Goal: Task Accomplishment & Management: Use online tool/utility

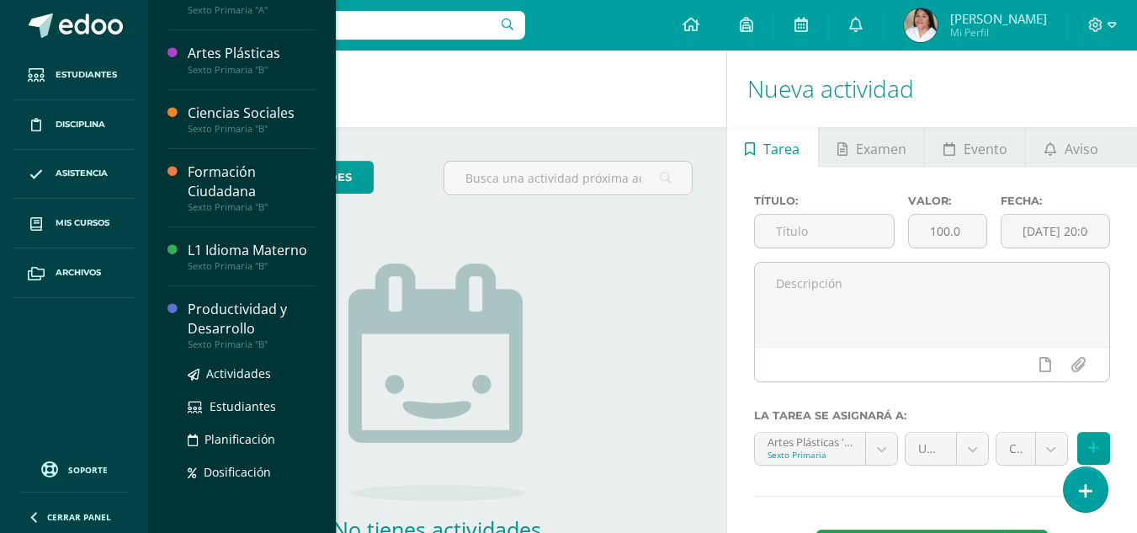
scroll to position [168, 0]
click at [237, 375] on span "Actividades" at bounding box center [238, 372] width 65 height 16
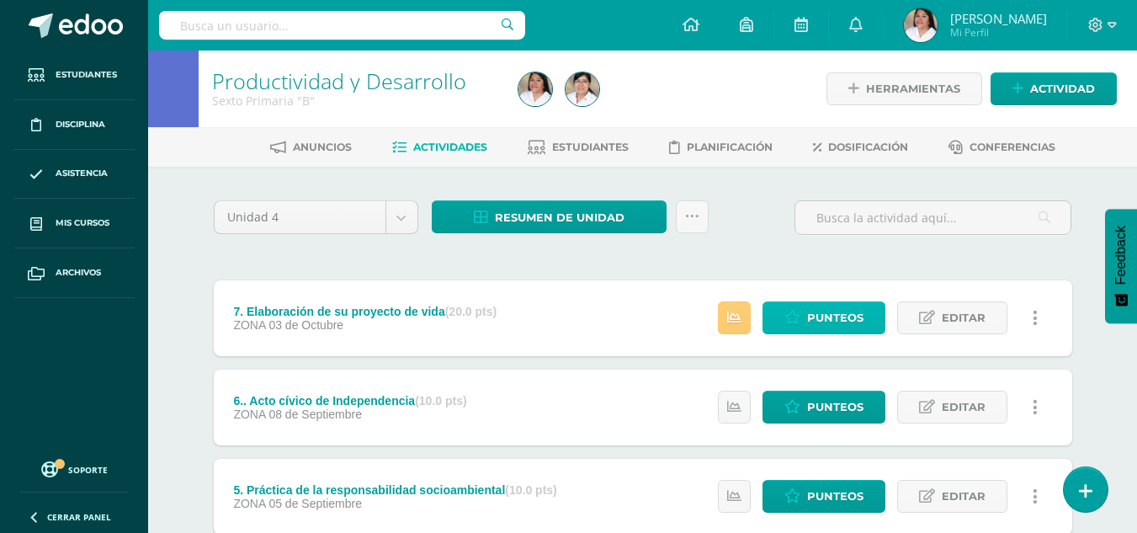
click at [837, 320] on span "Punteos" at bounding box center [835, 317] width 56 height 31
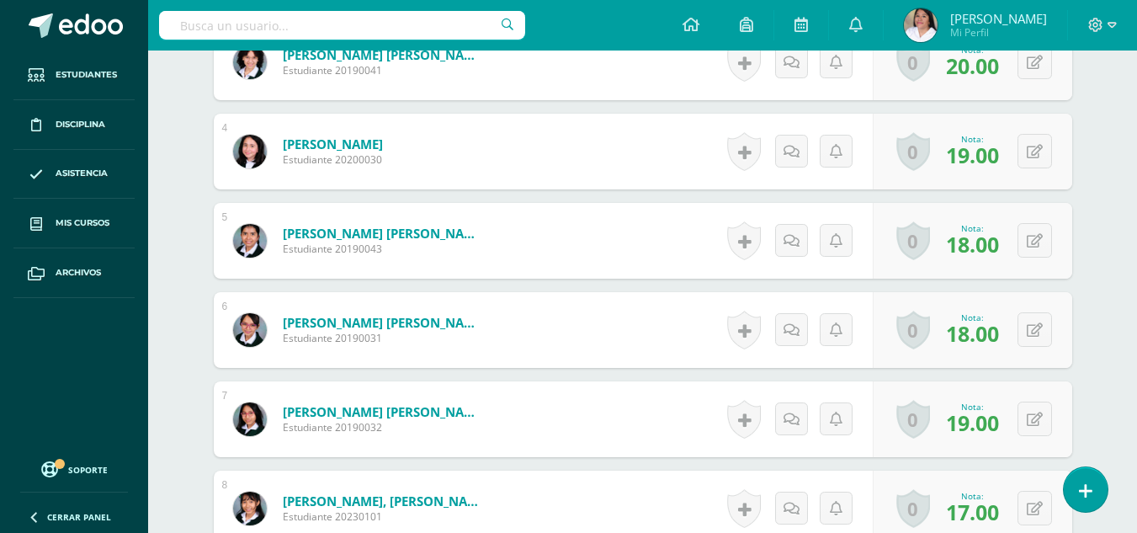
scroll to position [992, 0]
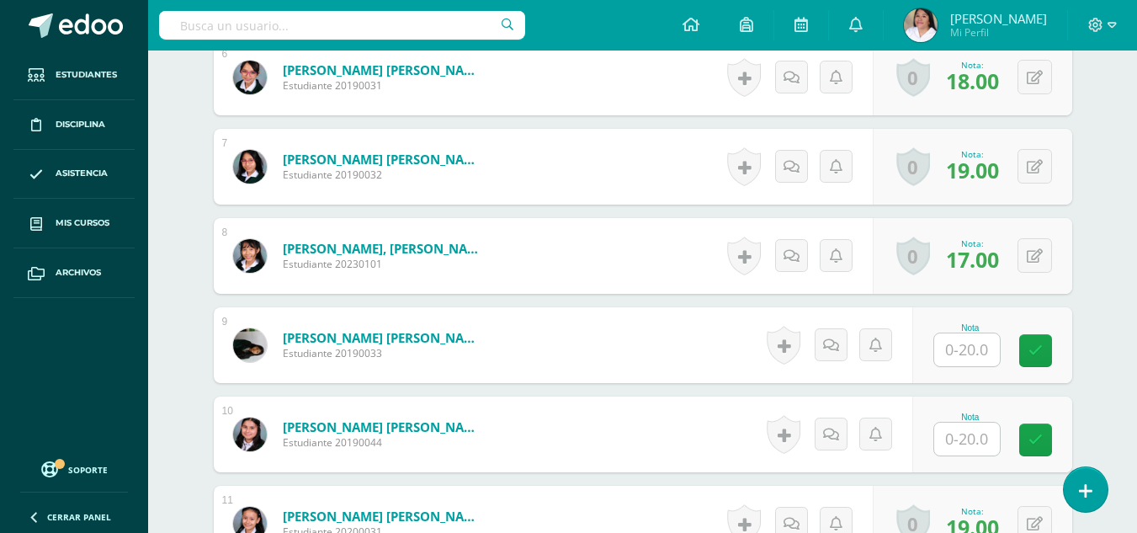
click at [958, 356] on input "text" at bounding box center [968, 349] width 66 height 33
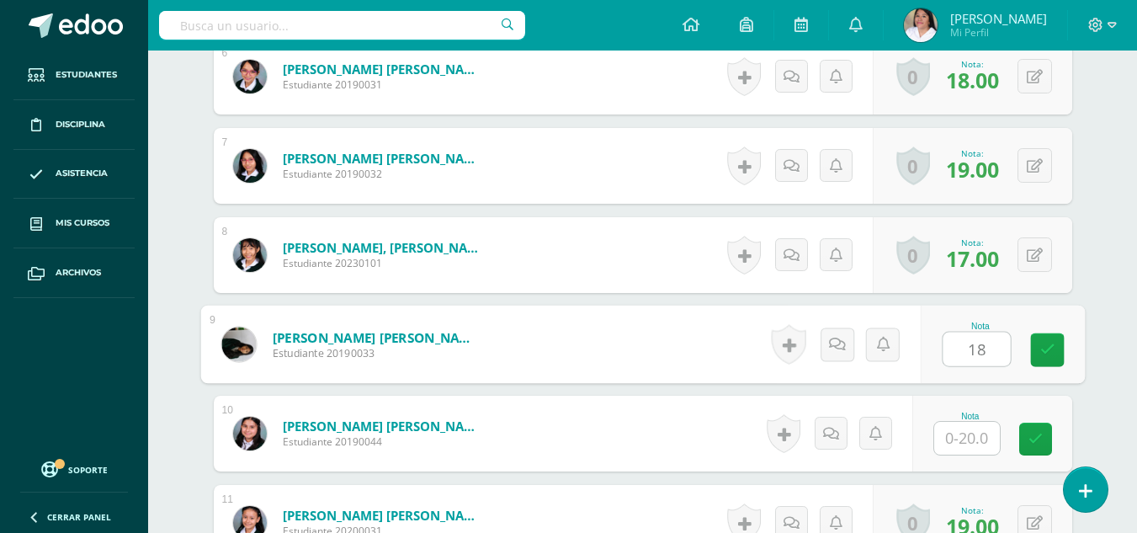
type input "18"
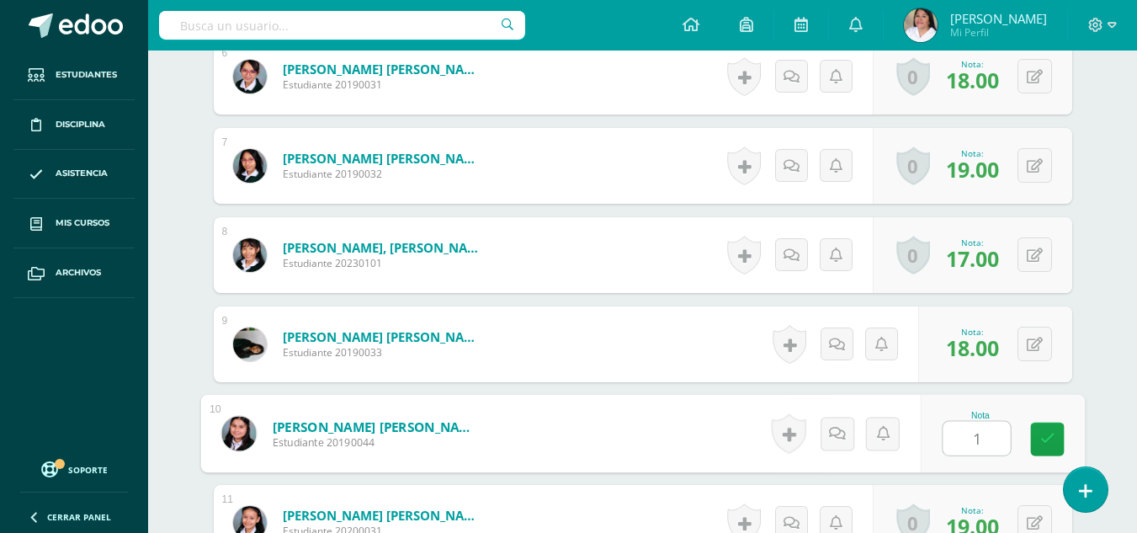
type input "17"
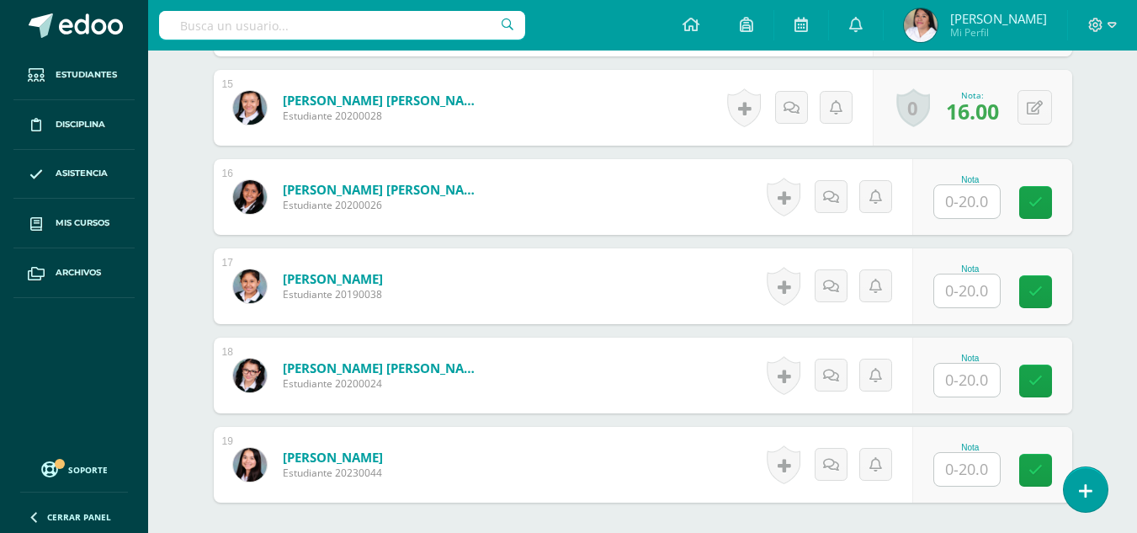
scroll to position [1927, 0]
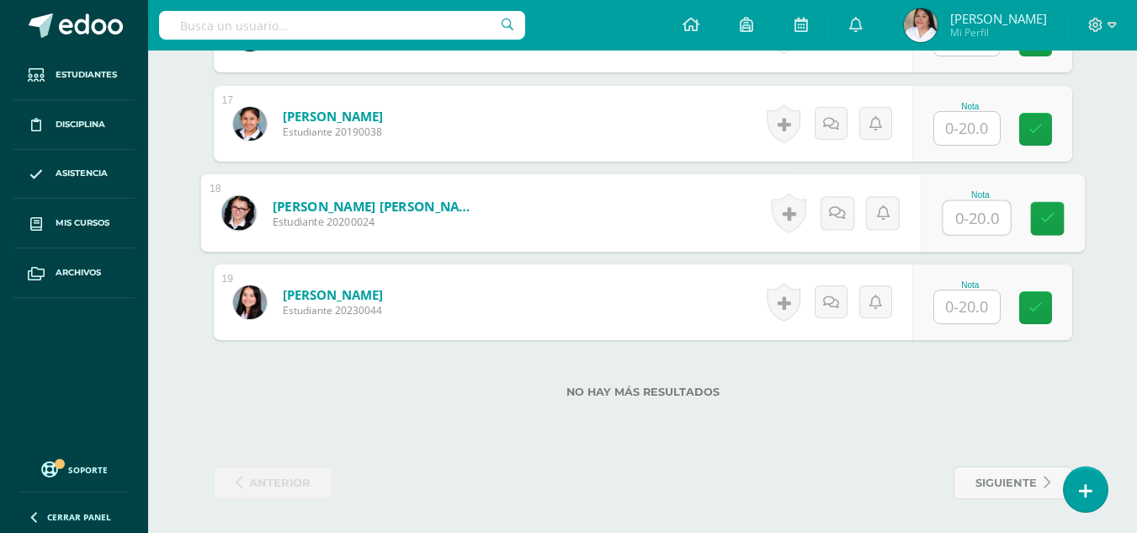
click at [965, 209] on input "text" at bounding box center [976, 218] width 67 height 34
type input "18"
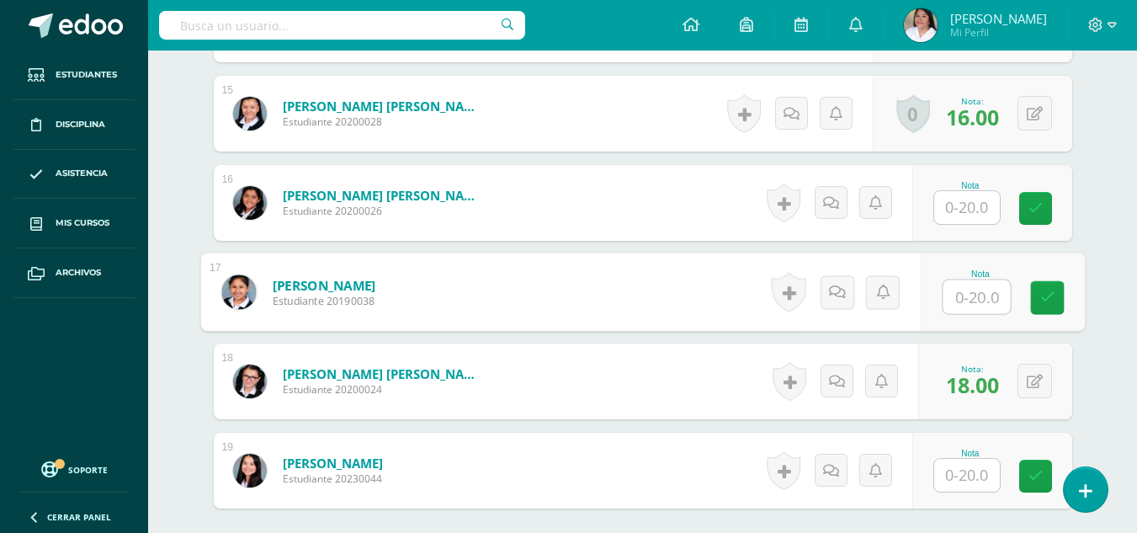
click at [964, 297] on input "text" at bounding box center [976, 297] width 67 height 34
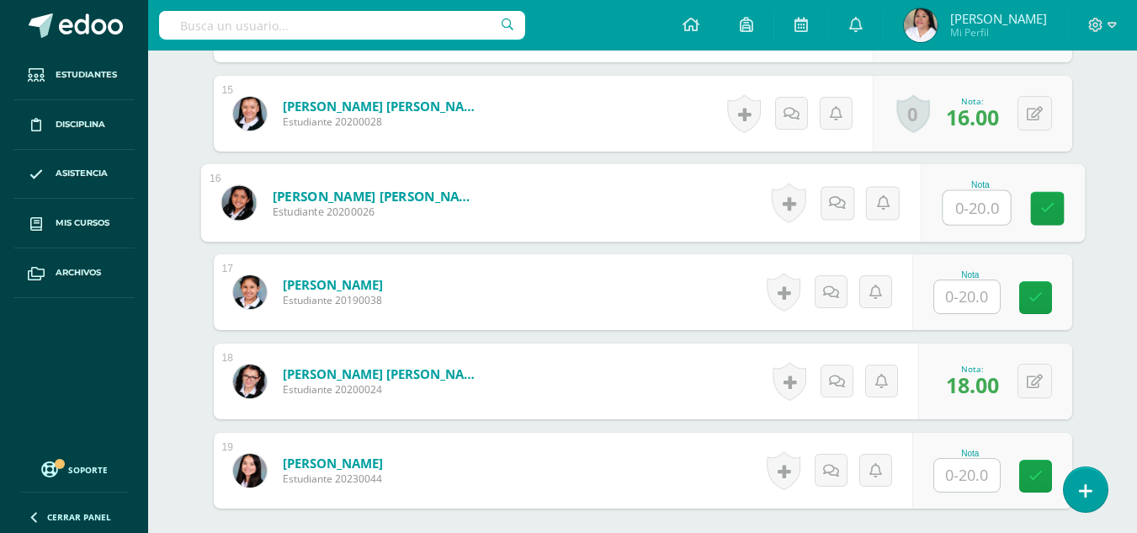
click at [951, 200] on input "text" at bounding box center [976, 208] width 67 height 34
type input "19"
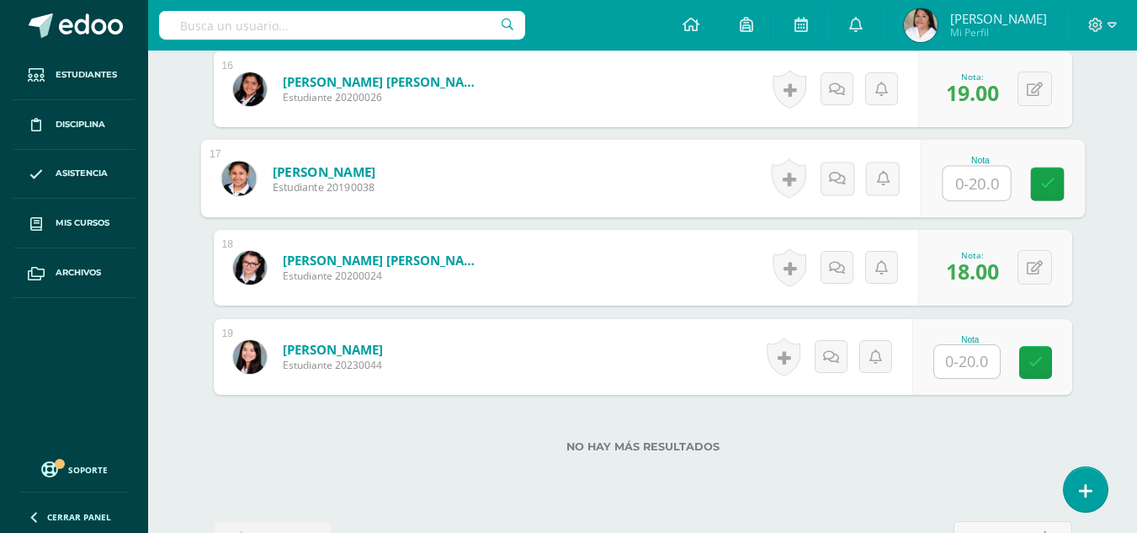
scroll to position [1843, 0]
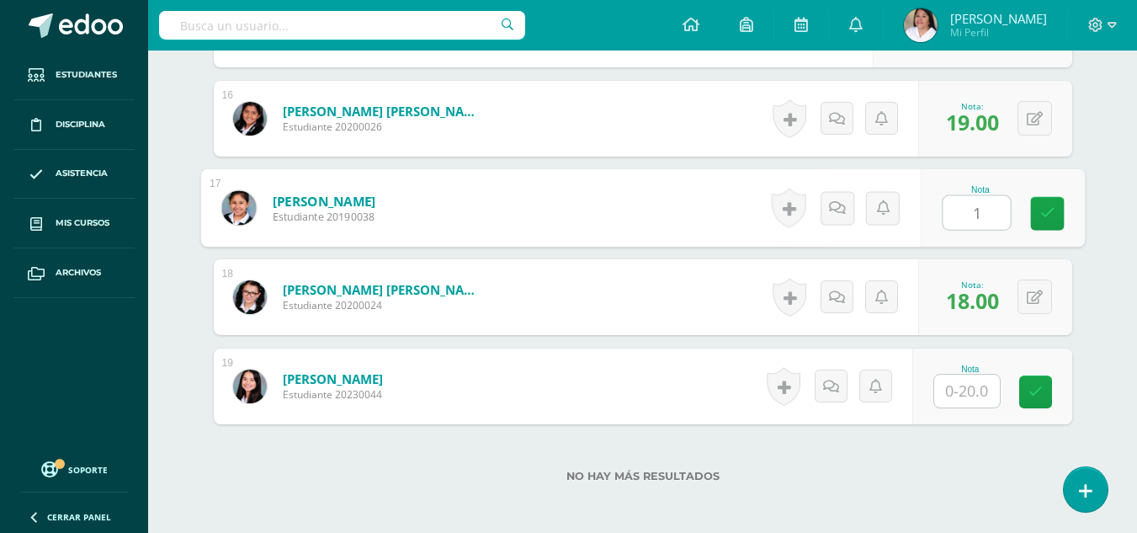
type input "19"
click at [967, 394] on input "text" at bounding box center [968, 391] width 66 height 33
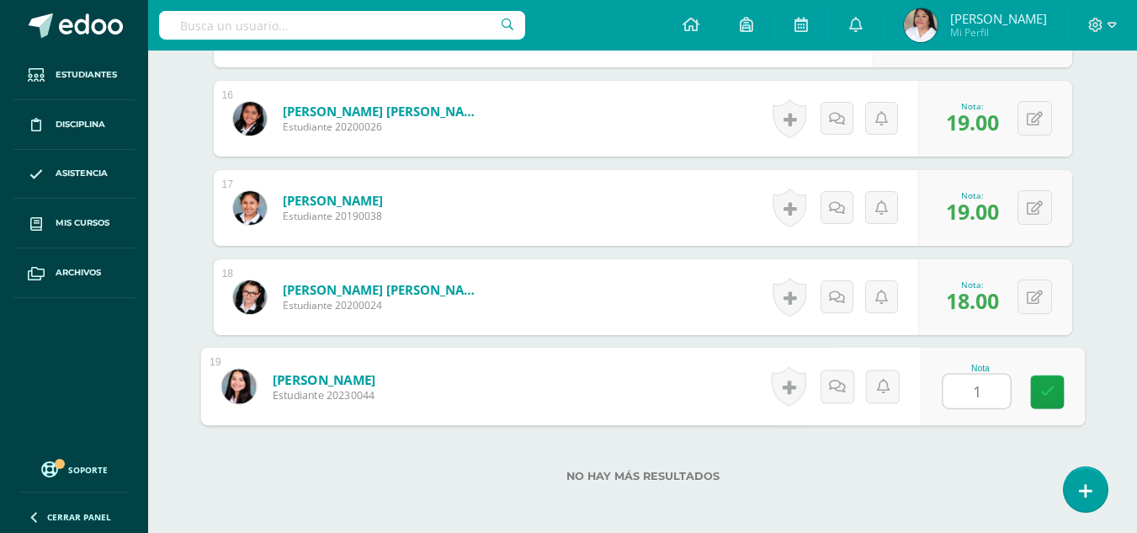
type input "17"
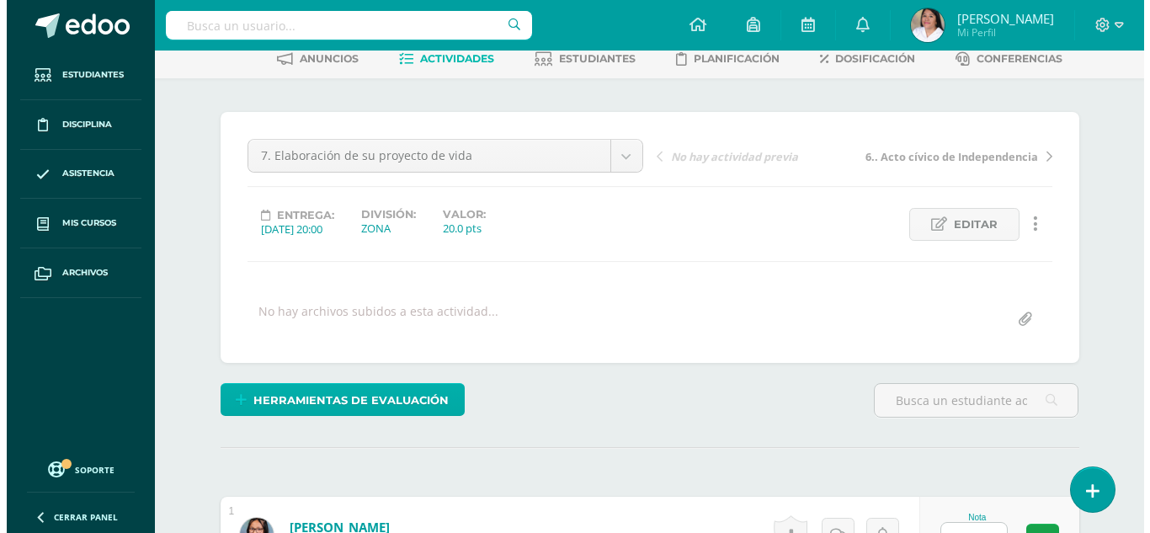
scroll to position [168, 0]
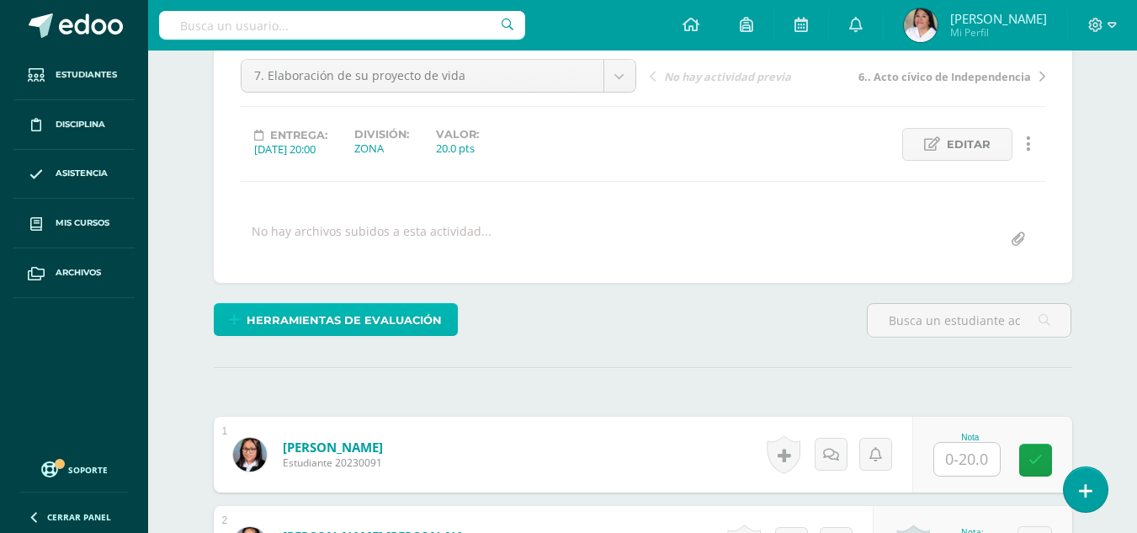
click at [328, 317] on span "Herramientas de evaluación" at bounding box center [344, 320] width 195 height 31
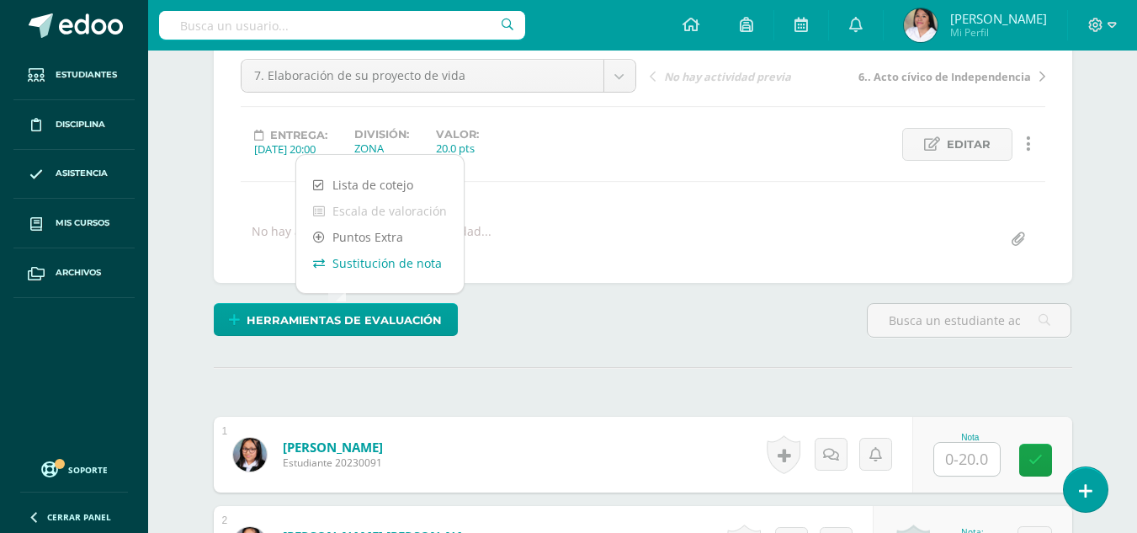
click at [358, 269] on link "Sustitución de nota" at bounding box center [380, 263] width 168 height 26
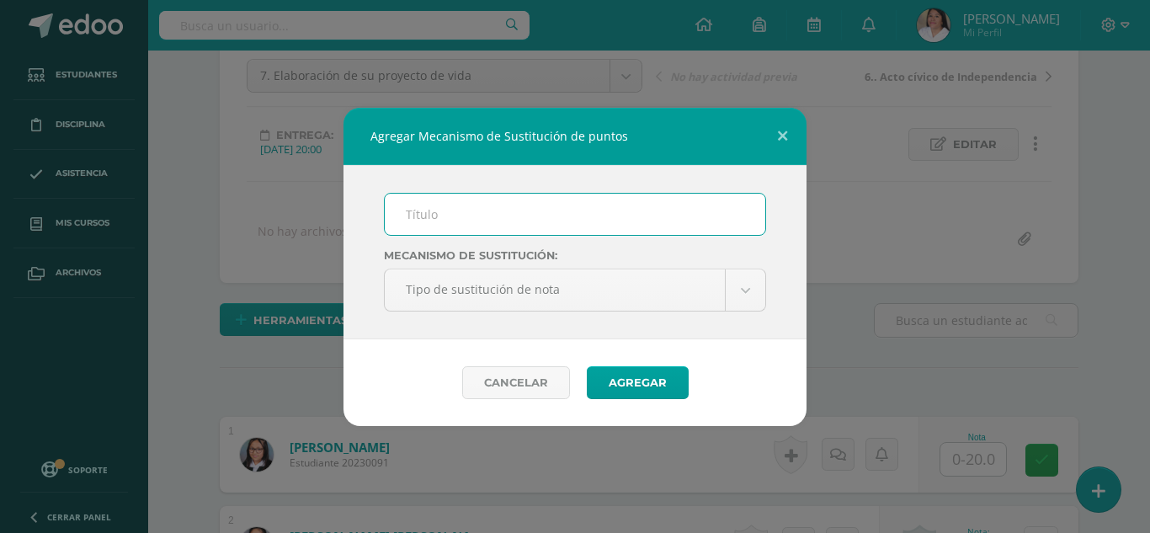
drag, startPoint x: 466, startPoint y: 211, endPoint x: 476, endPoint y: 220, distance: 12.5
click at [466, 211] on input "text" at bounding box center [575, 214] width 381 height 41
type input "Plan de mejoramiento"
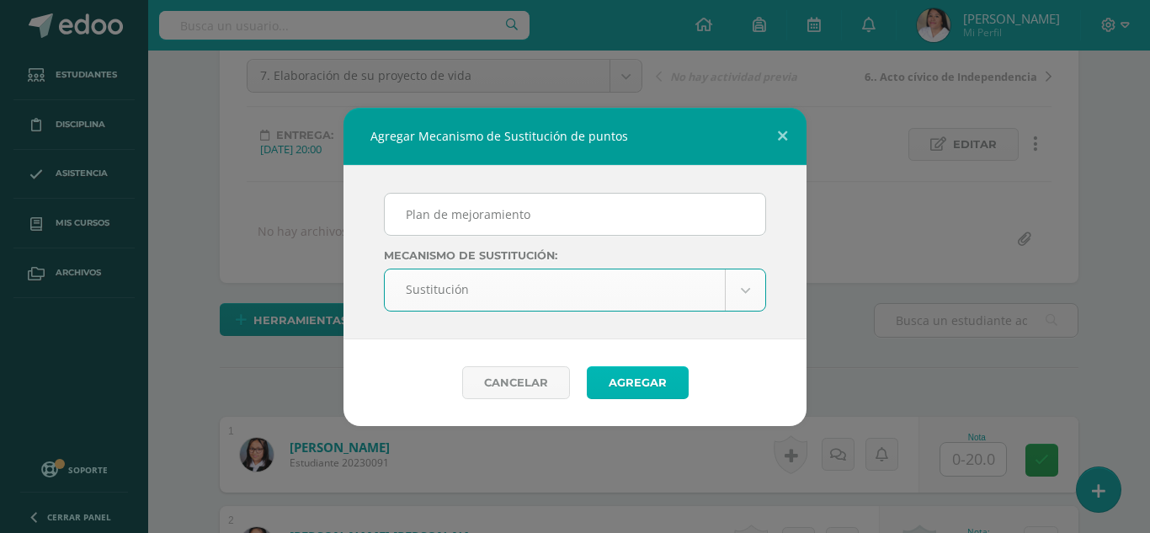
click at [643, 381] on button "Agregar" at bounding box center [638, 382] width 102 height 33
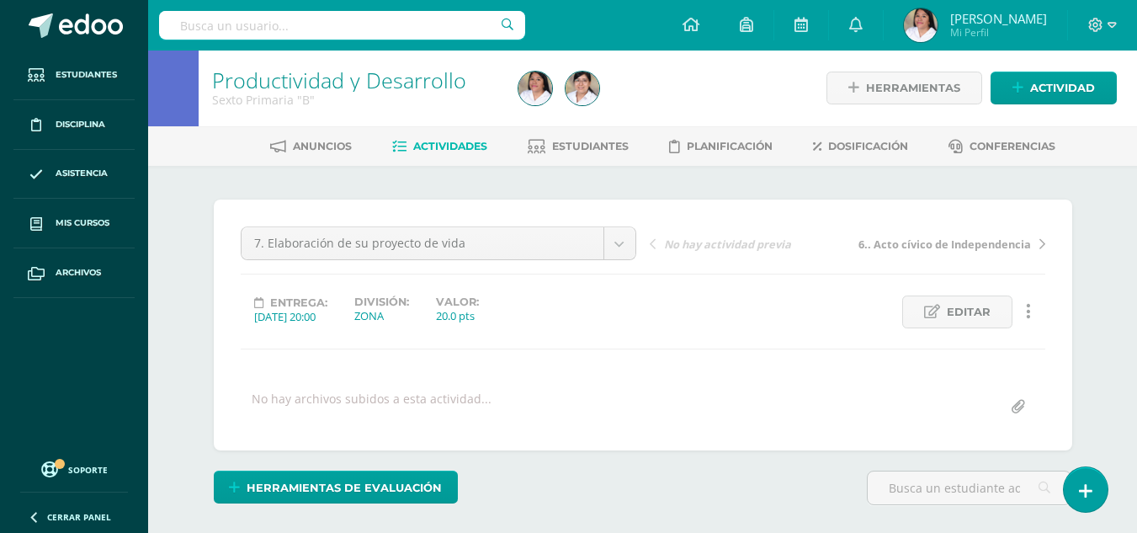
scroll to position [2, 0]
click at [699, 423] on div "7. Elaboración de su proyecto de vida 7. Elaboración de su proyecto de vida 6..…" at bounding box center [643, 324] width 859 height 251
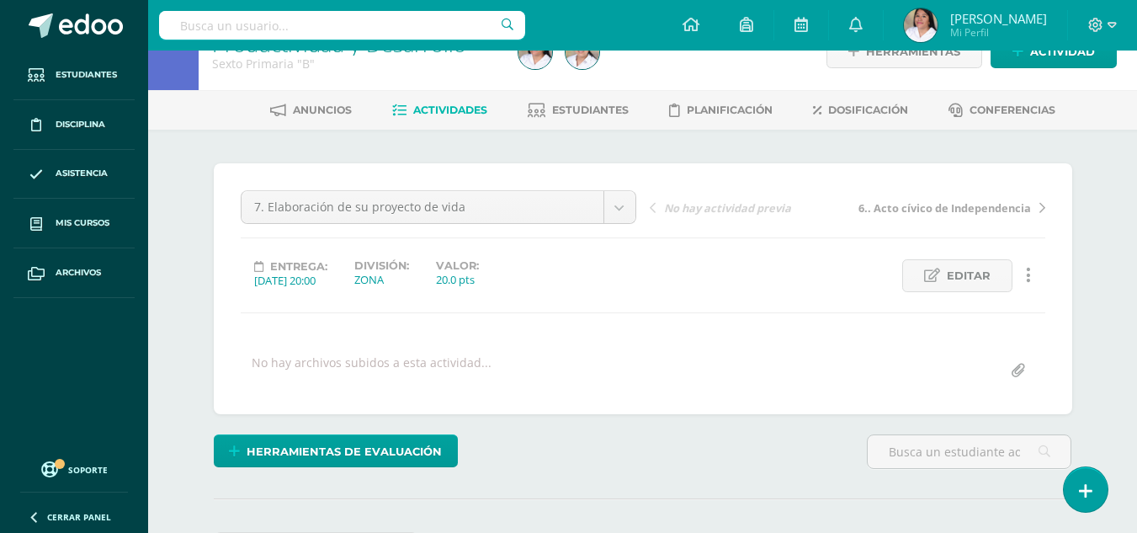
scroll to position [0, 0]
